Goal: Information Seeking & Learning: Learn about a topic

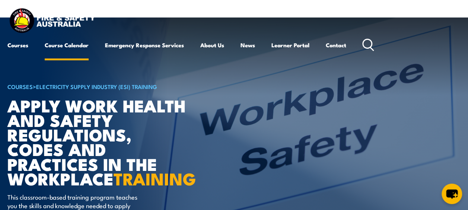
click at [79, 47] on link "Course Calendar" at bounding box center [67, 45] width 44 height 18
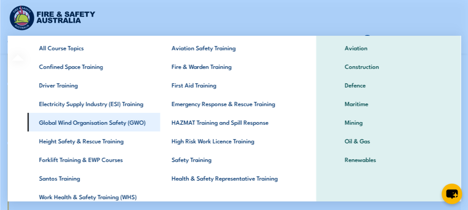
scroll to position [70, 0]
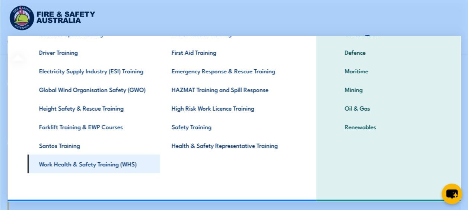
click at [111, 166] on link "Work Health & Safety Training (WHS)" at bounding box center [93, 164] width 133 height 19
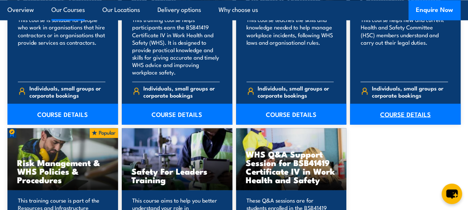
scroll to position [708, 0]
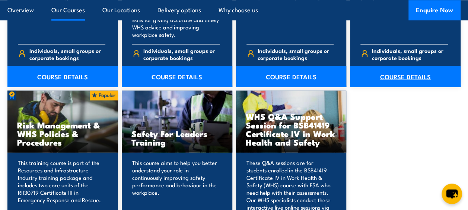
click at [421, 75] on link "COURSE DETAILS" at bounding box center [405, 76] width 111 height 21
